Goal: Find specific page/section: Find specific page/section

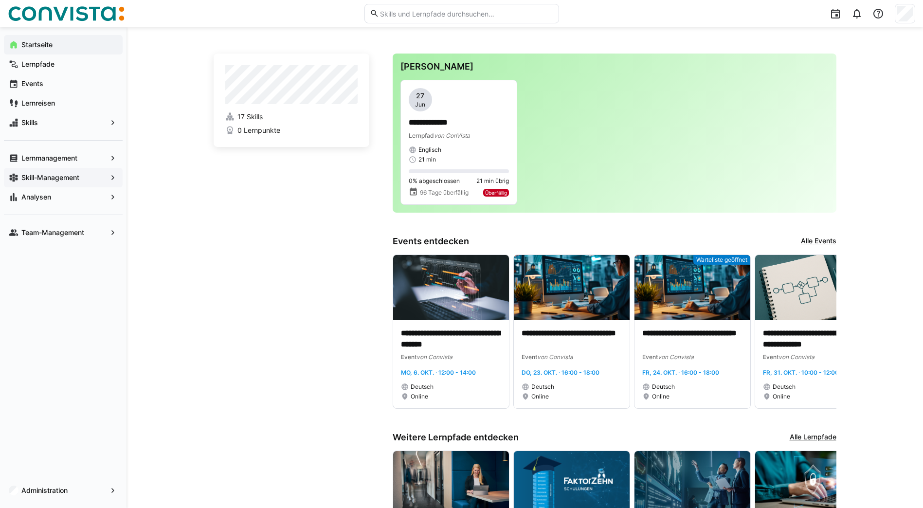
click at [0, 0] on app-navigation-label "Skill-Management" at bounding box center [0, 0] width 0 height 0
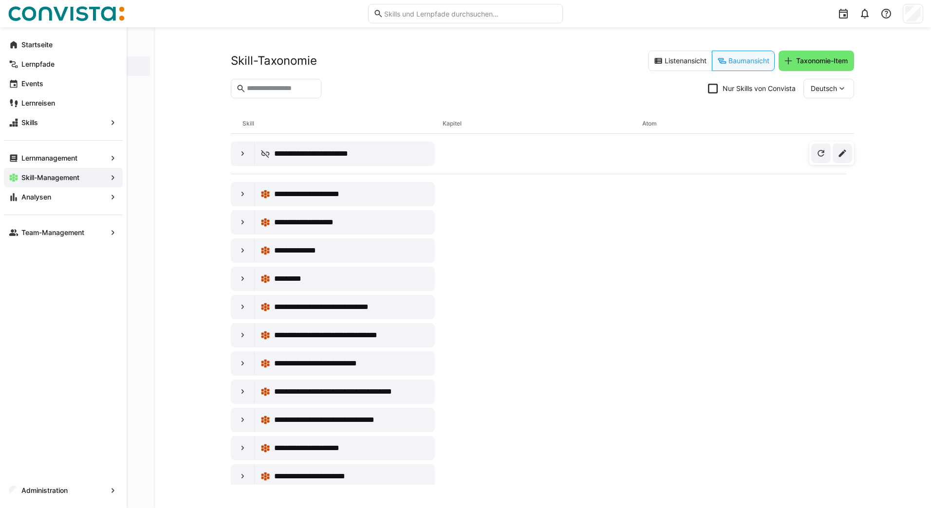
click at [112, 177] on eds-icon at bounding box center [113, 178] width 10 height 10
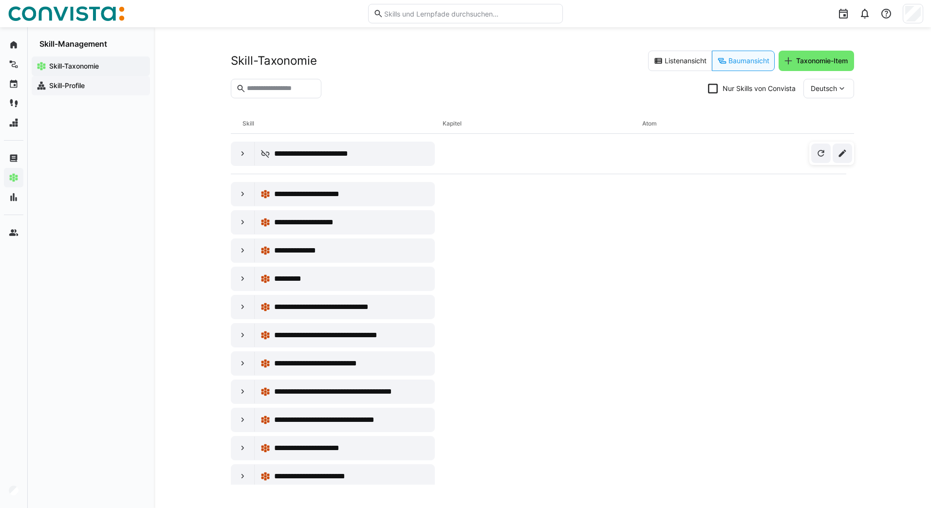
click at [0, 0] on app-navigation-label "Skill-Profile" at bounding box center [0, 0] width 0 height 0
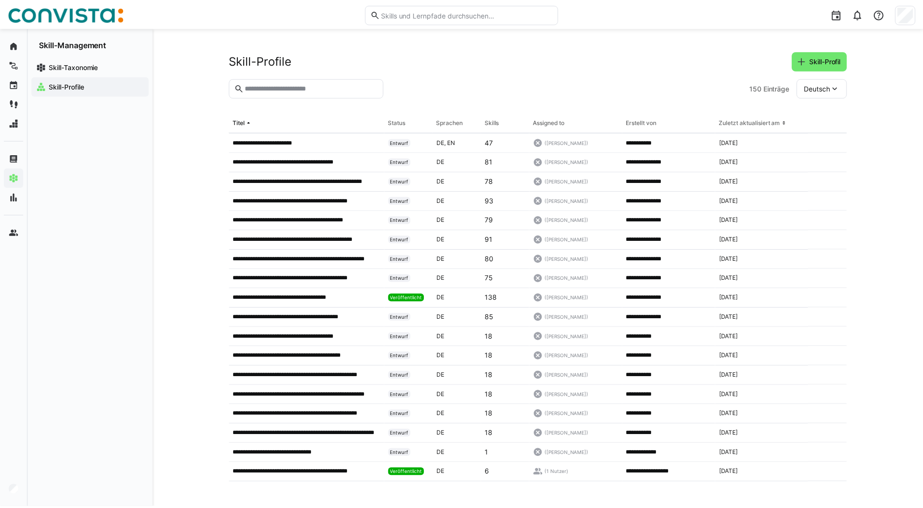
scroll to position [757, 0]
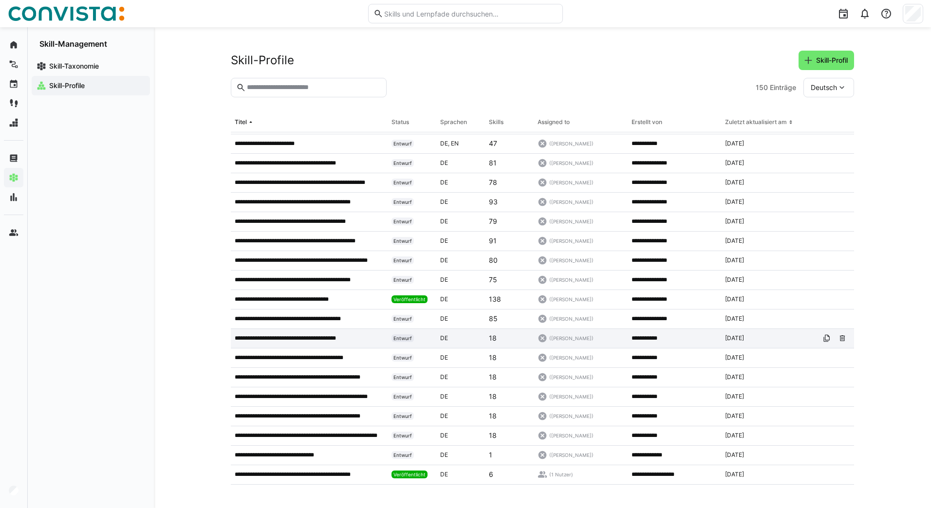
click at [307, 337] on p "**********" at bounding box center [299, 338] width 128 height 8
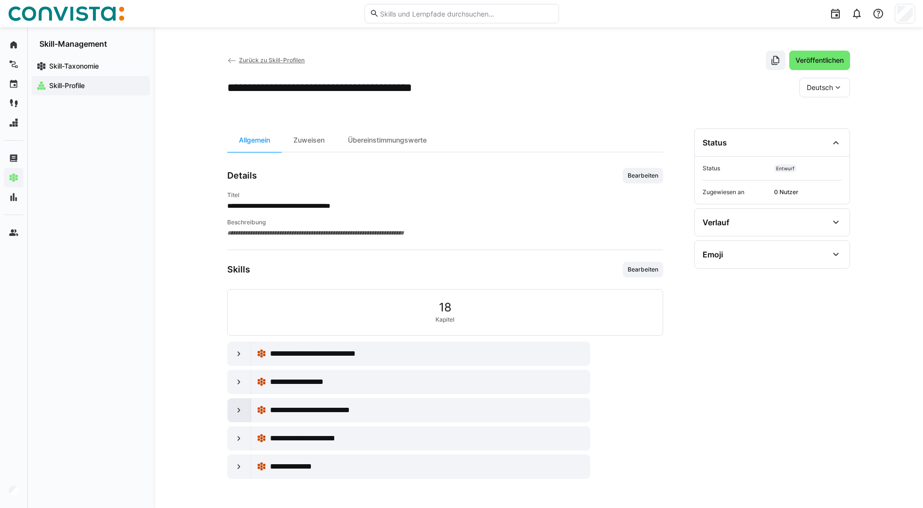
click at [233, 412] on div at bounding box center [239, 410] width 23 height 23
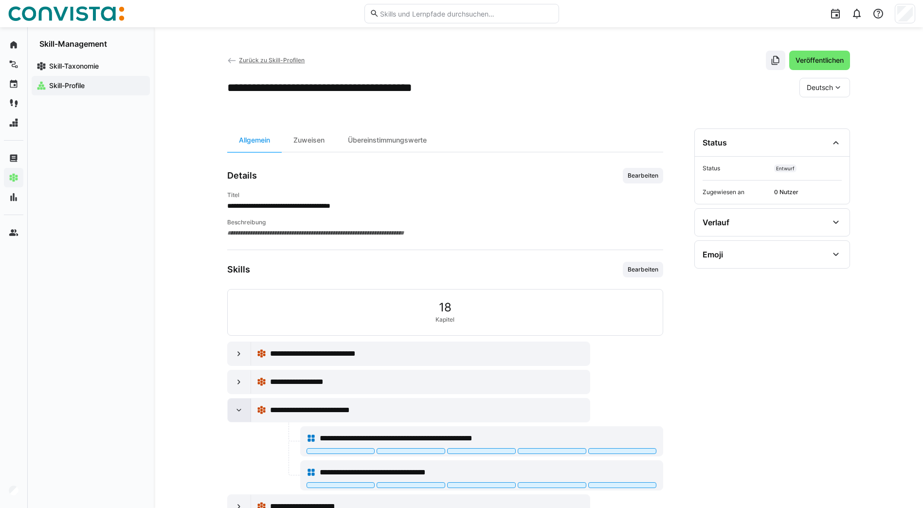
scroll to position [62, 0]
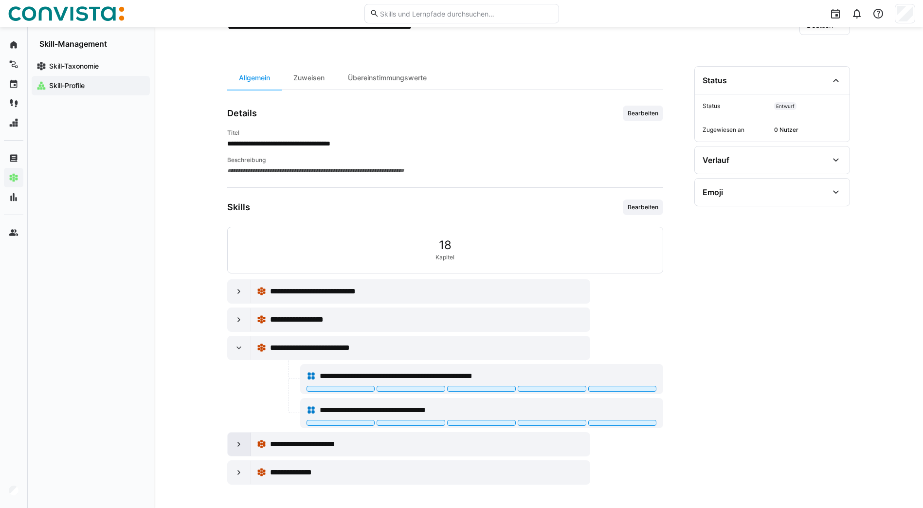
click at [235, 433] on div at bounding box center [239, 444] width 23 height 23
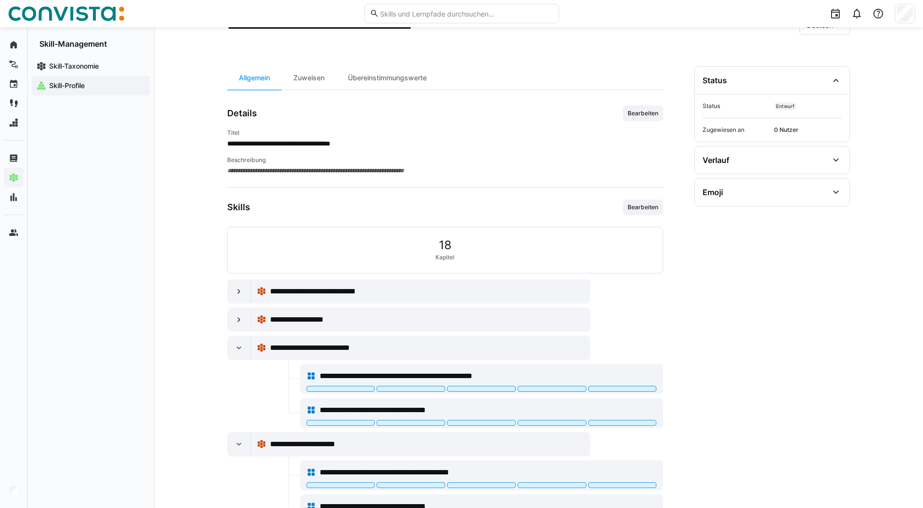
scroll to position [165, 0]
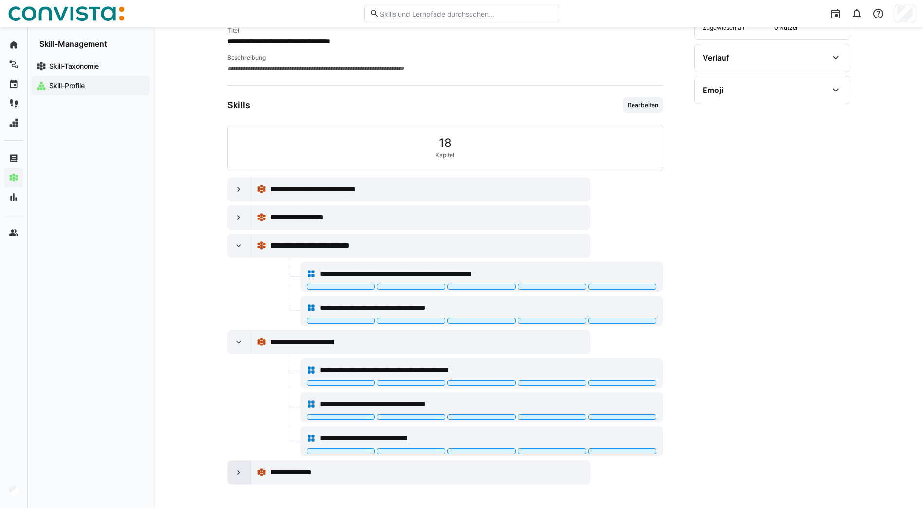
click at [238, 475] on eds-icon at bounding box center [239, 473] width 10 height 10
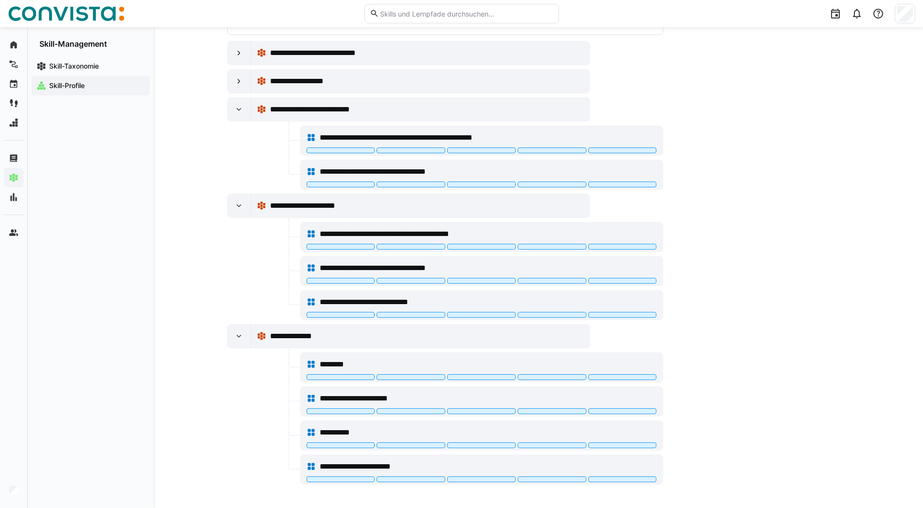
scroll to position [208, 0]
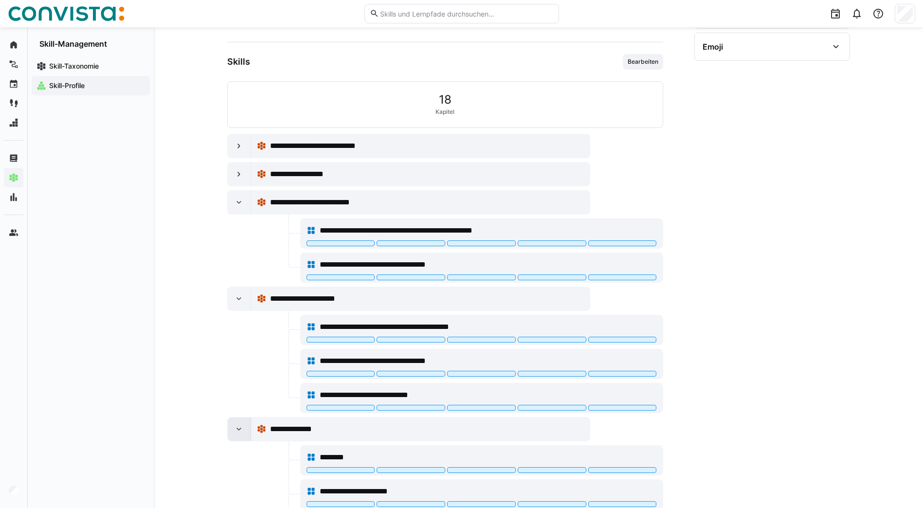
click at [240, 430] on eds-icon at bounding box center [239, 430] width 10 height 10
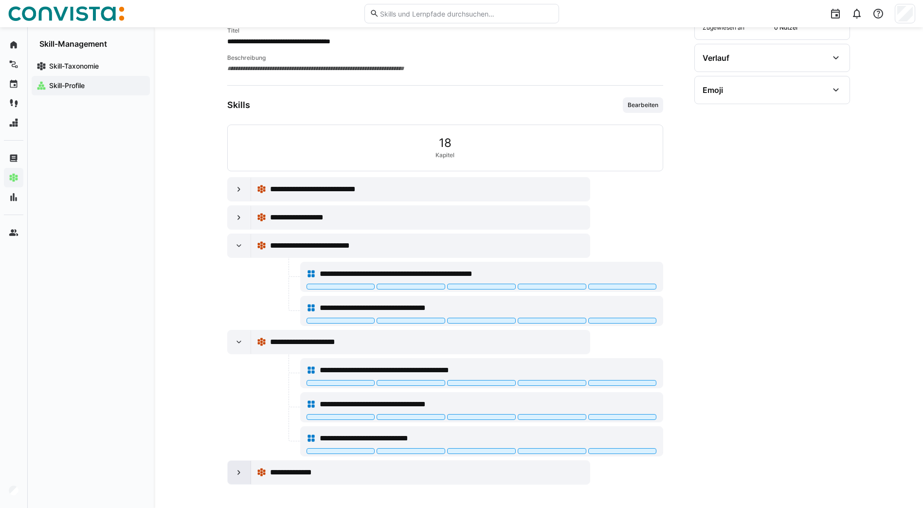
scroll to position [165, 0]
click at [232, 247] on div at bounding box center [239, 245] width 23 height 23
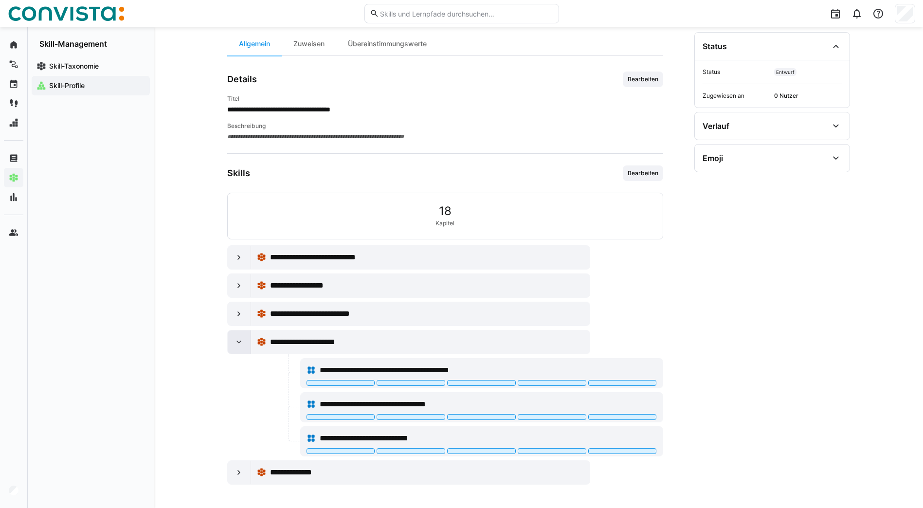
click at [238, 339] on eds-icon at bounding box center [239, 342] width 10 height 10
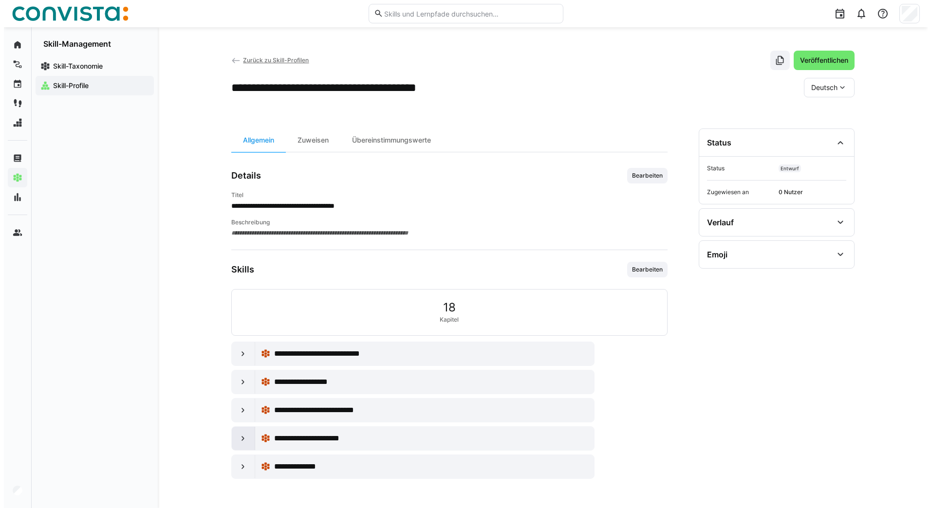
scroll to position [0, 0]
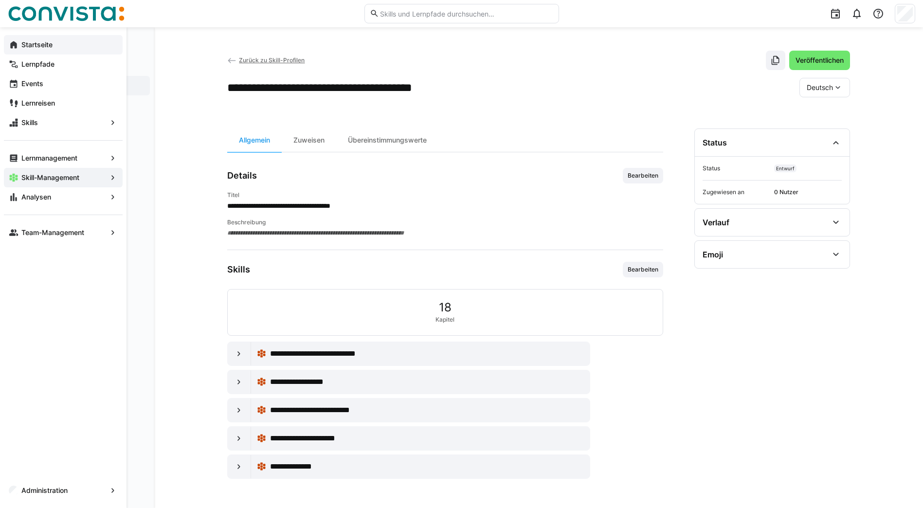
click at [0, 0] on app-navigation-label "Startseite" at bounding box center [0, 0] width 0 height 0
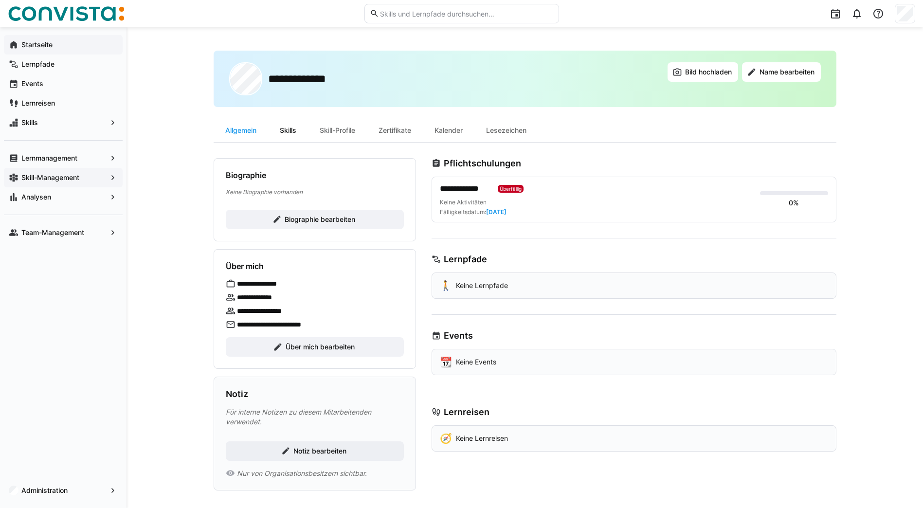
click at [291, 126] on div "Skills" at bounding box center [288, 130] width 40 height 23
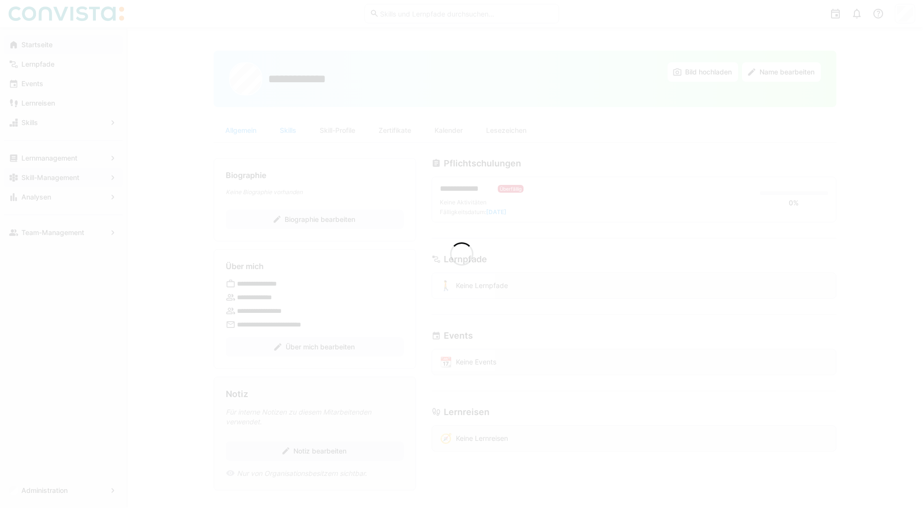
click at [341, 130] on div at bounding box center [461, 254] width 923 height 508
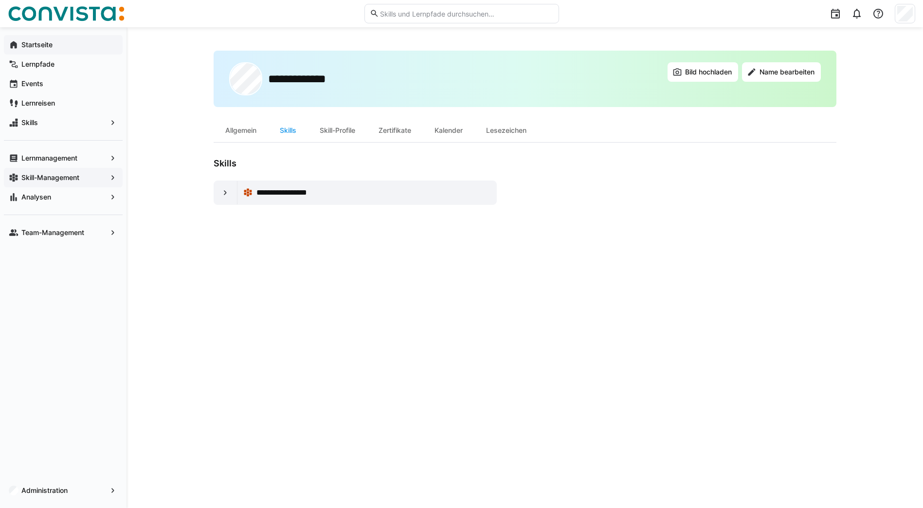
click at [341, 130] on div "Skill-Profile" at bounding box center [337, 130] width 59 height 23
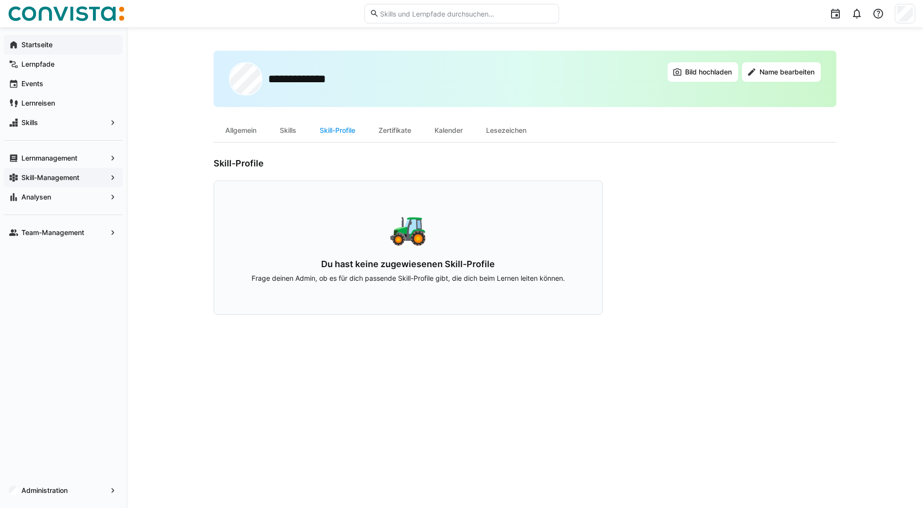
click at [99, 181] on span "Skill-Management" at bounding box center [63, 178] width 87 height 10
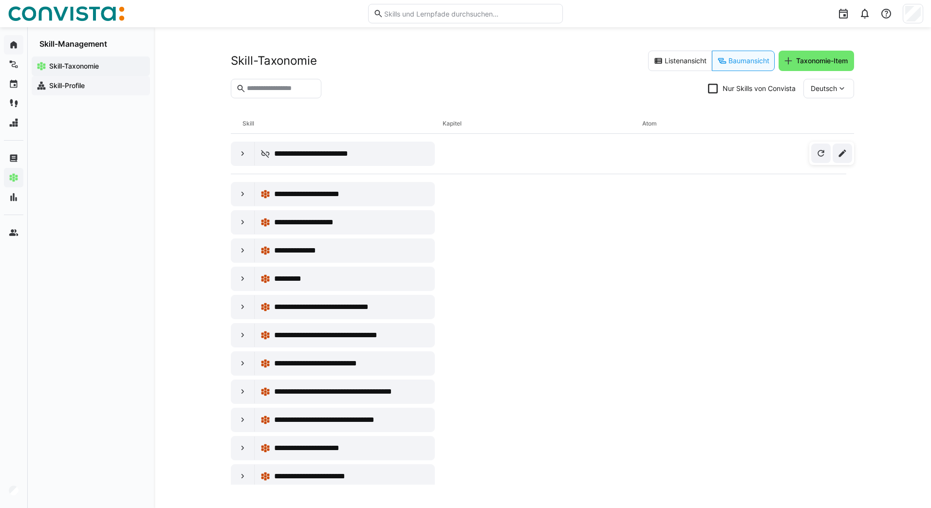
click at [0, 0] on app-navigation-label "Skill-Profile" at bounding box center [0, 0] width 0 height 0
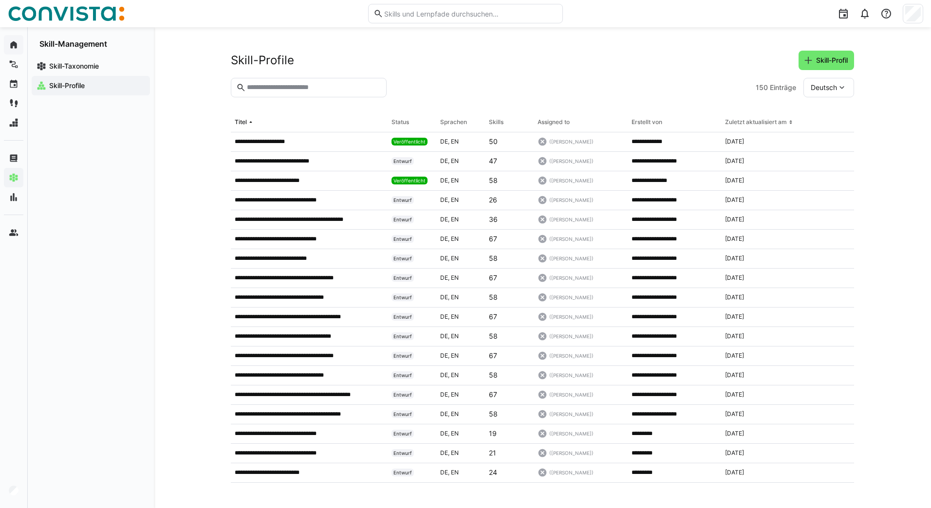
click at [273, 93] on eds-input at bounding box center [309, 87] width 156 height 19
click at [271, 92] on input "text" at bounding box center [313, 87] width 135 height 9
type input "********"
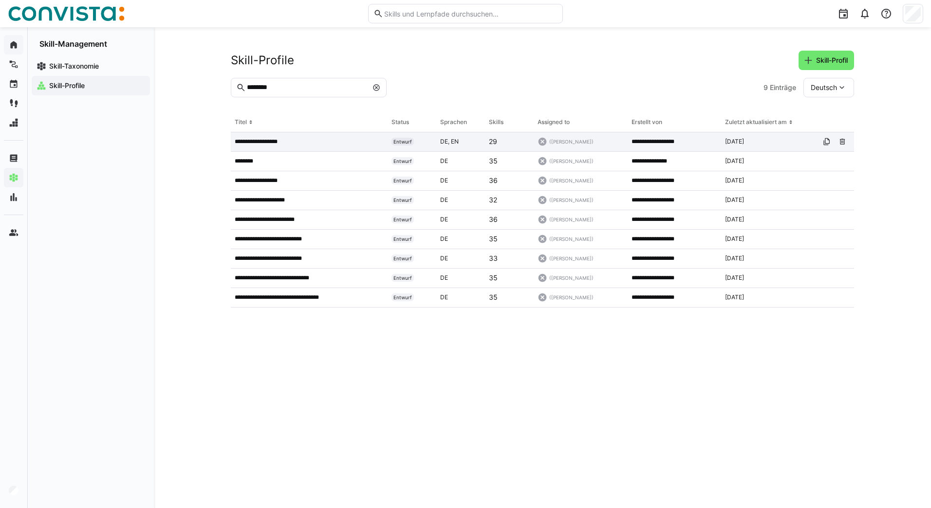
click at [308, 141] on app-table-first-column "**********" at bounding box center [309, 142] width 149 height 8
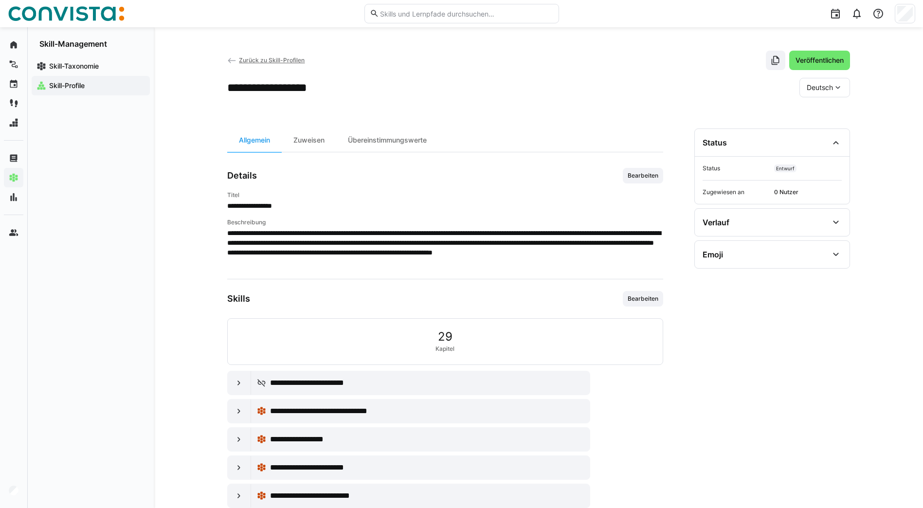
click at [253, 61] on span "Zurück zu Skill-Profilen" at bounding box center [272, 59] width 66 height 7
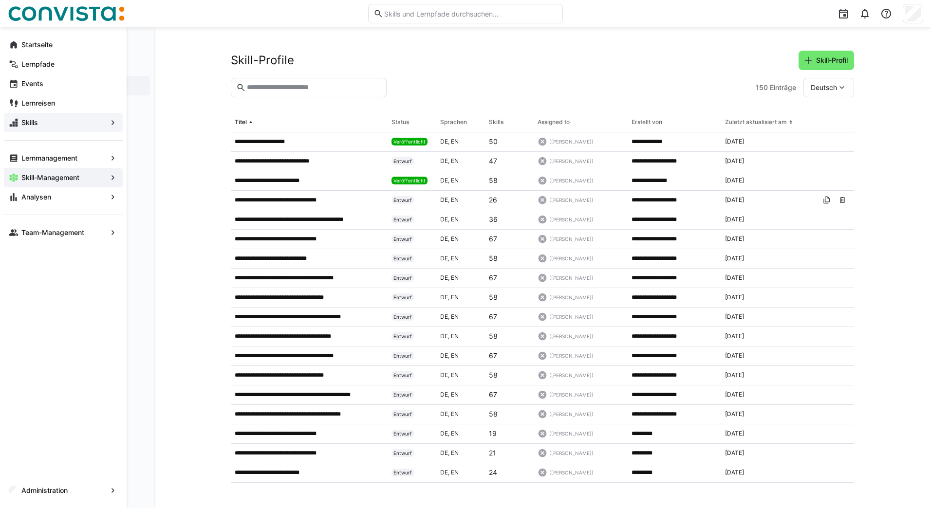
click at [114, 121] on eds-icon at bounding box center [113, 123] width 10 height 10
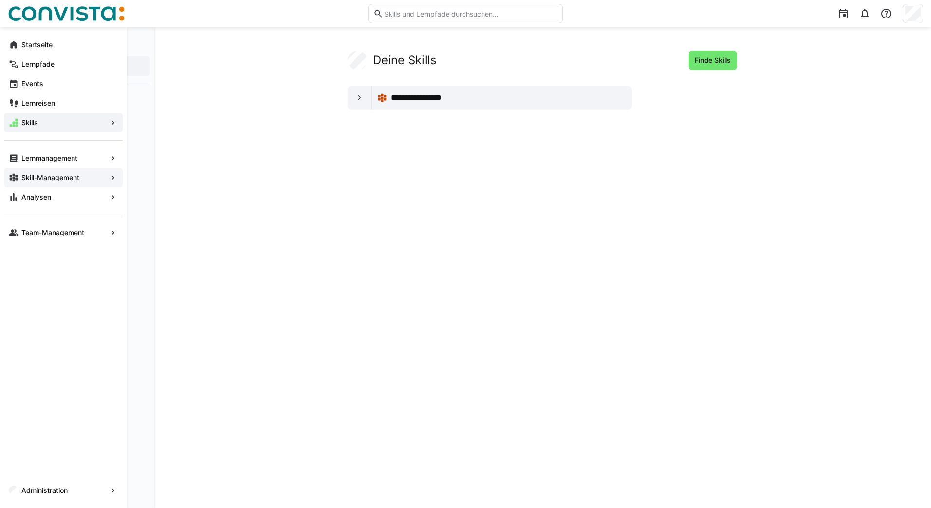
click at [88, 178] on span "Skill-Management" at bounding box center [63, 178] width 87 height 10
